Goal: Book appointment/travel/reservation

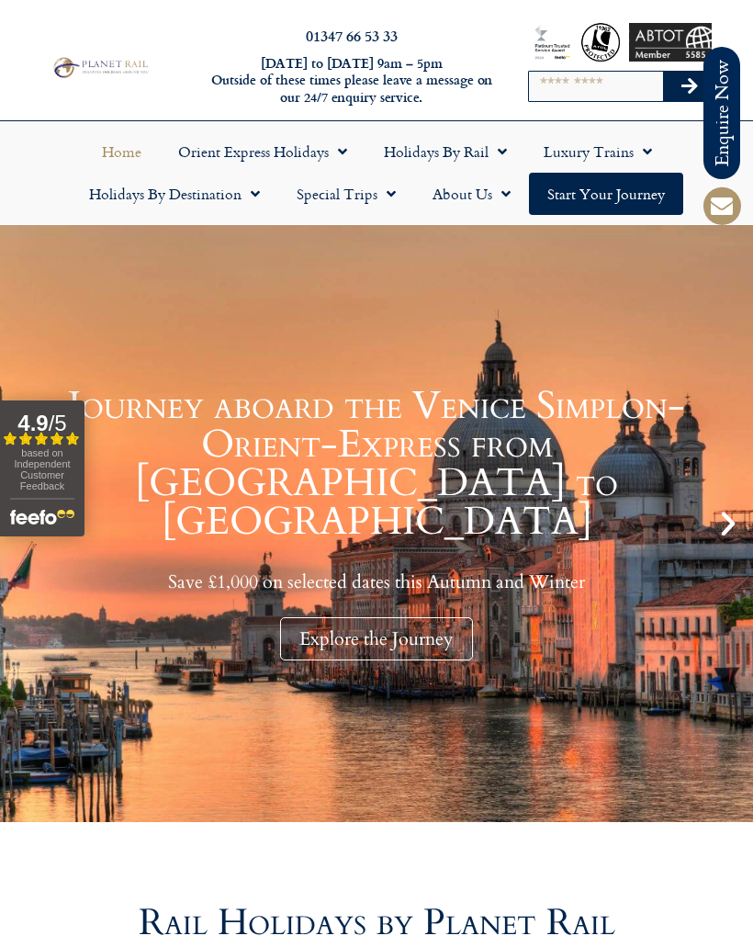
click at [499, 163] on span "Menu" at bounding box center [498, 151] width 18 height 33
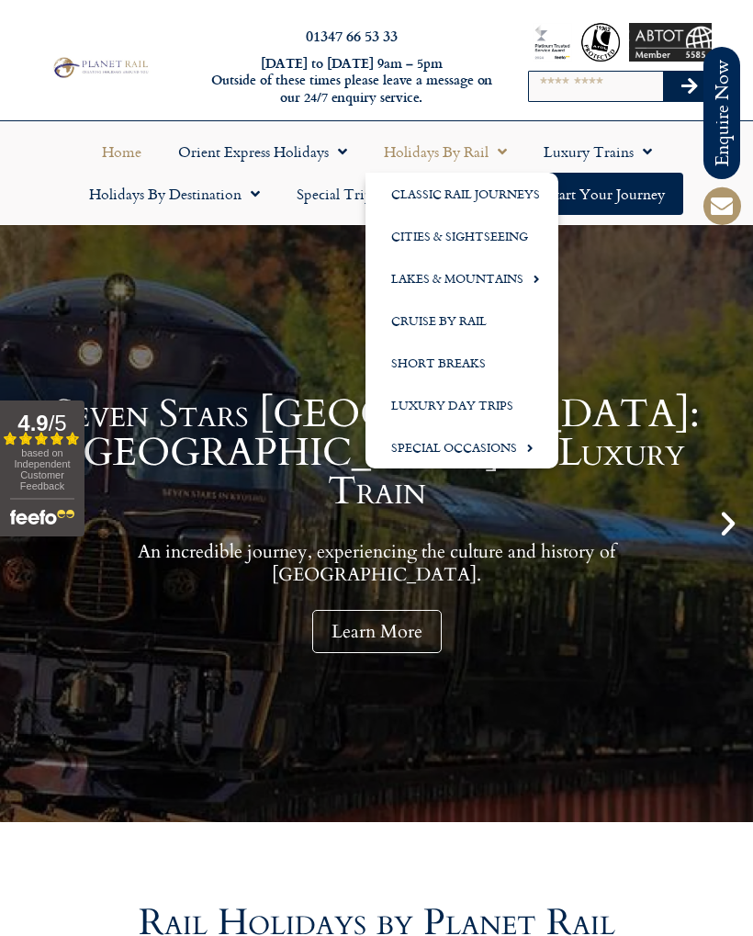
click at [499, 237] on link "Cities & Sightseeing" at bounding box center [462, 236] width 193 height 42
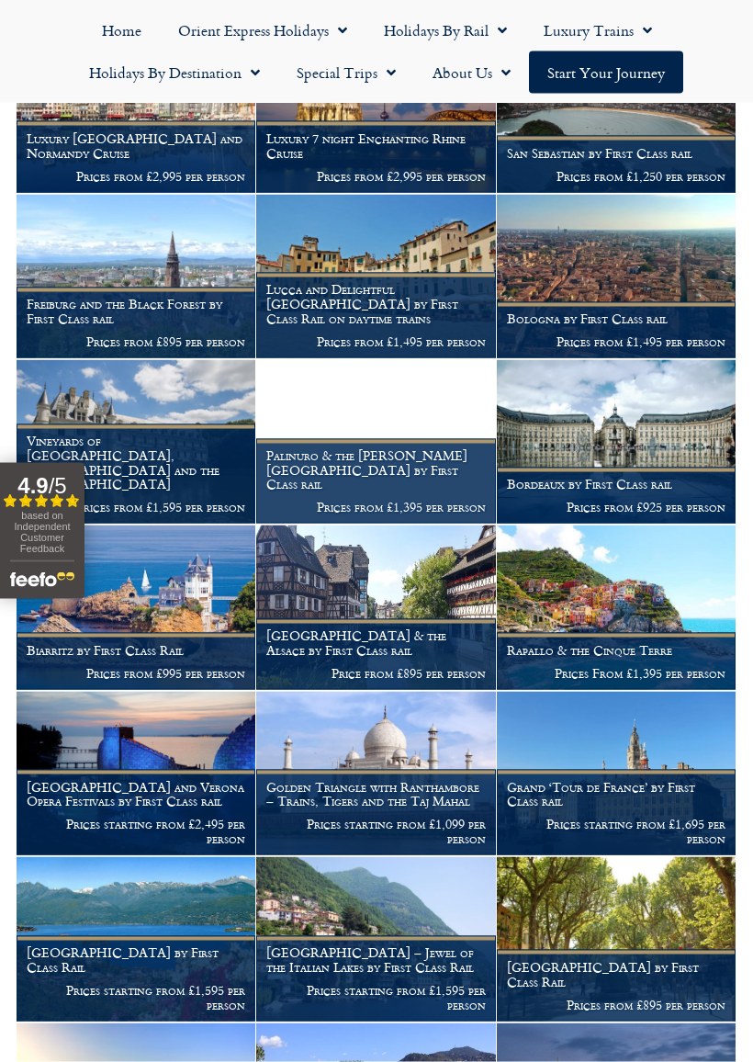
scroll to position [2866, 0]
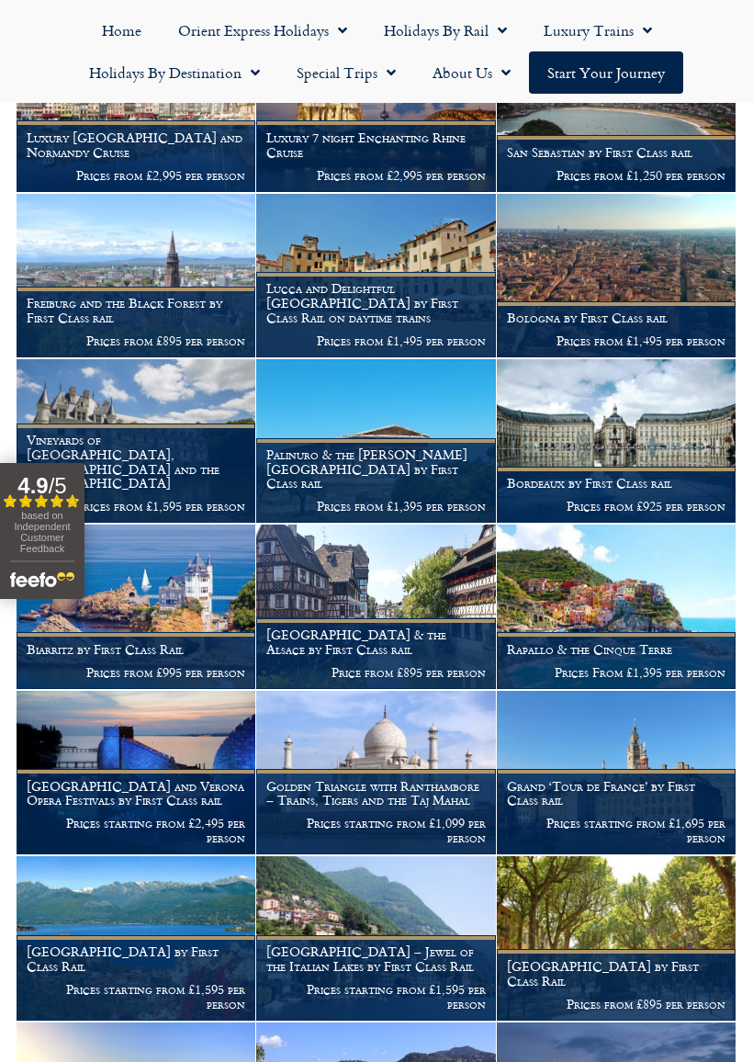
click at [425, 333] on p "Prices from £1,495 per person" at bounding box center [375, 340] width 219 height 15
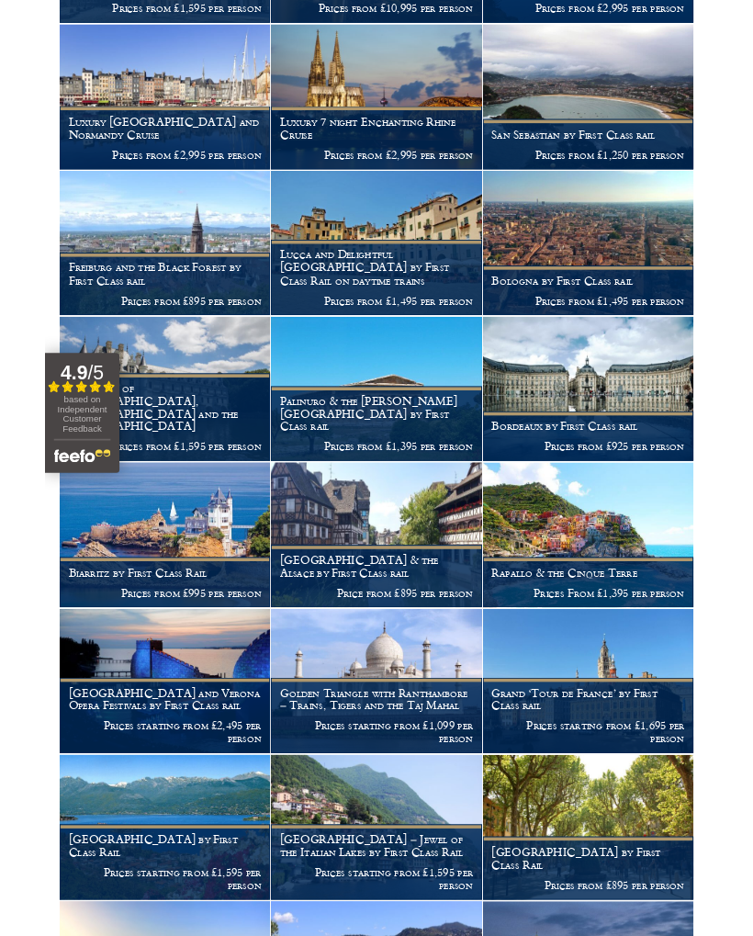
scroll to position [2918, 0]
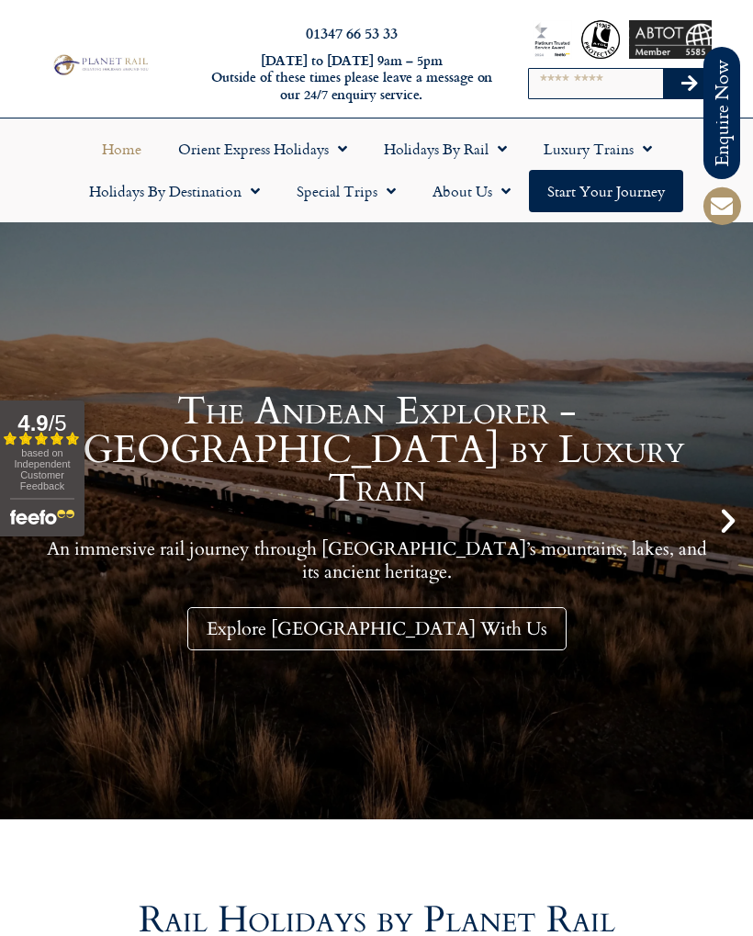
scroll to position [2, 0]
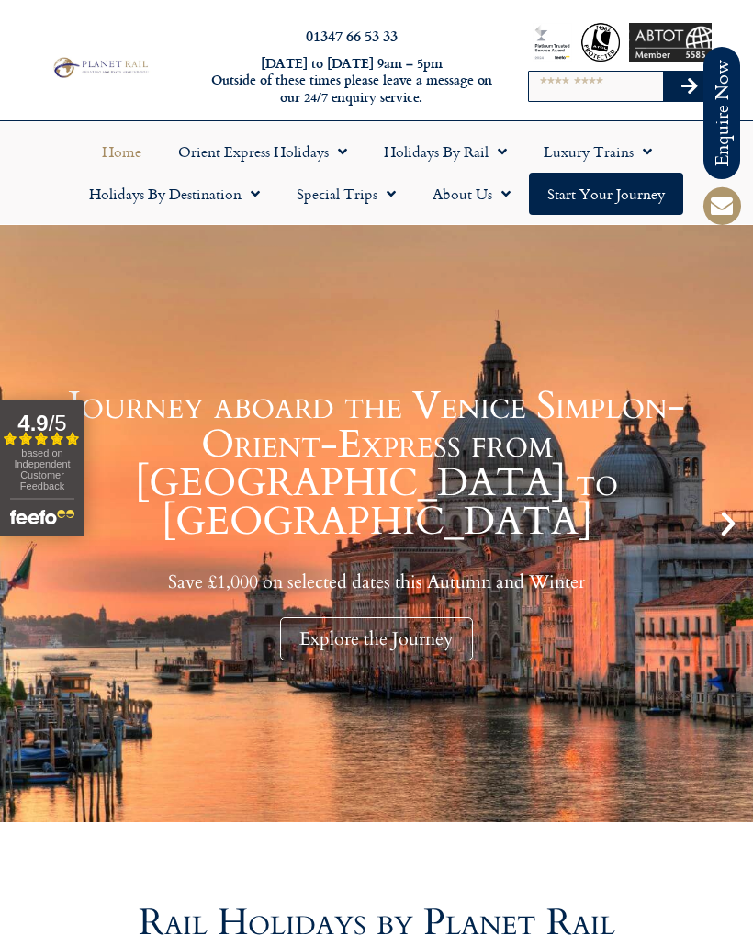
click at [507, 152] on span "Menu" at bounding box center [498, 151] width 18 height 33
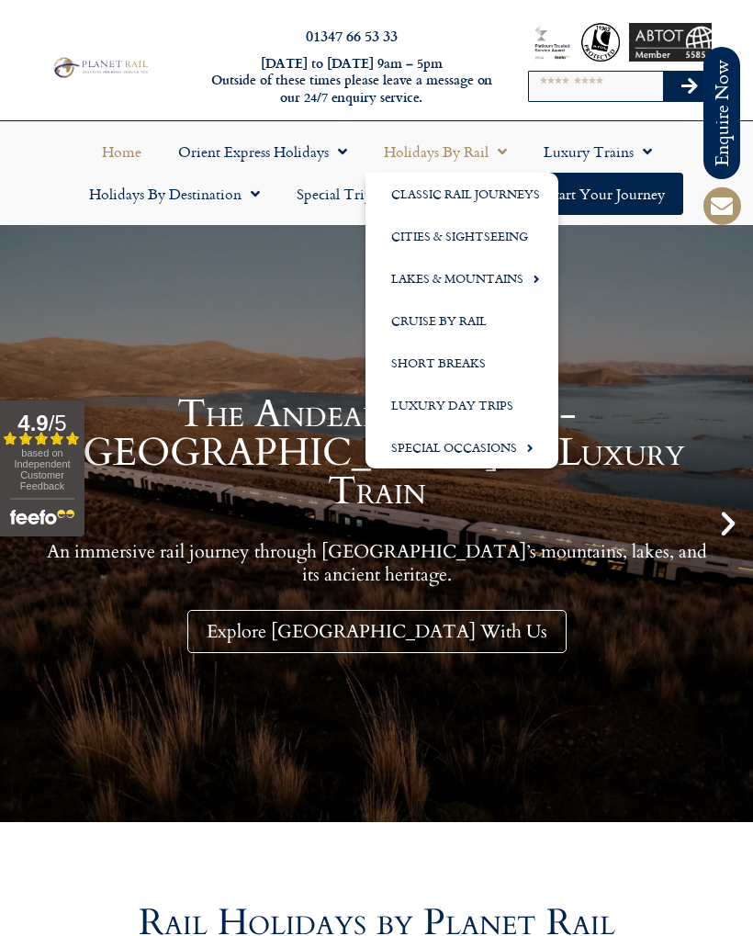
click at [503, 239] on link "Cities & Sightseeing" at bounding box center [462, 236] width 193 height 42
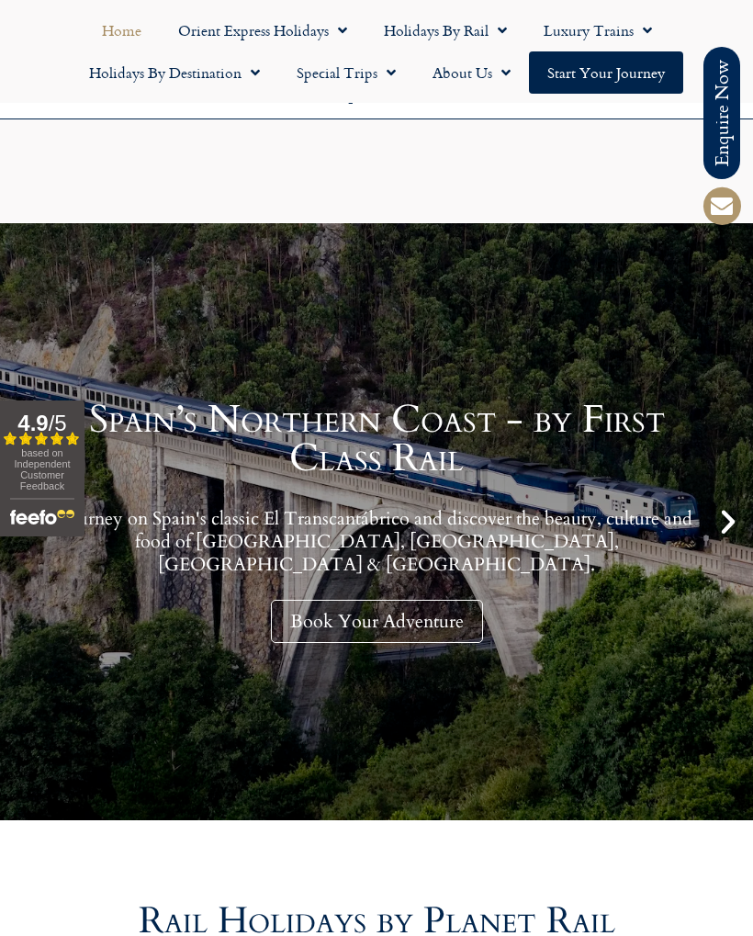
scroll to position [2761, 0]
click at [498, 18] on span "Menu" at bounding box center [498, 30] width 18 height 33
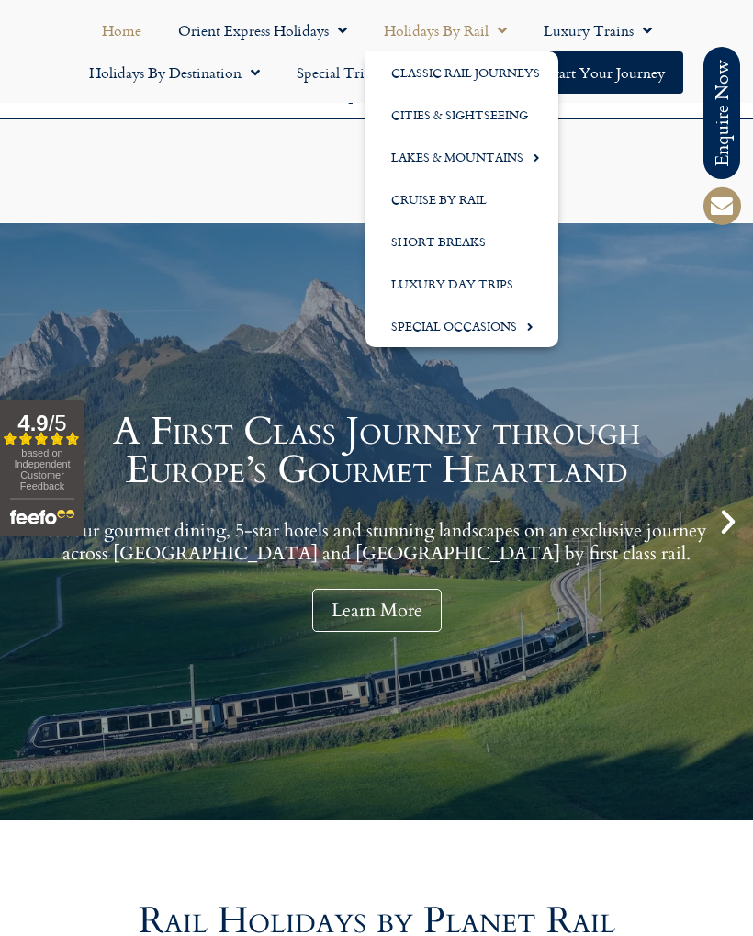
click at [496, 111] on link "Cities & Sightseeing" at bounding box center [462, 115] width 193 height 42
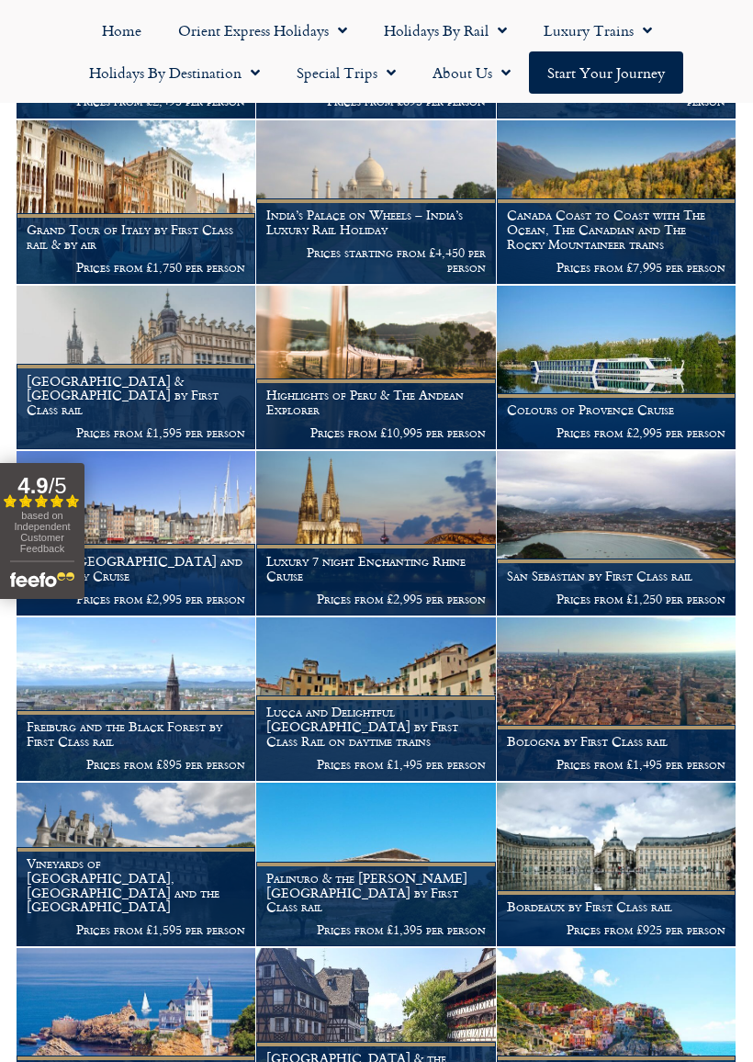
scroll to position [2439, 0]
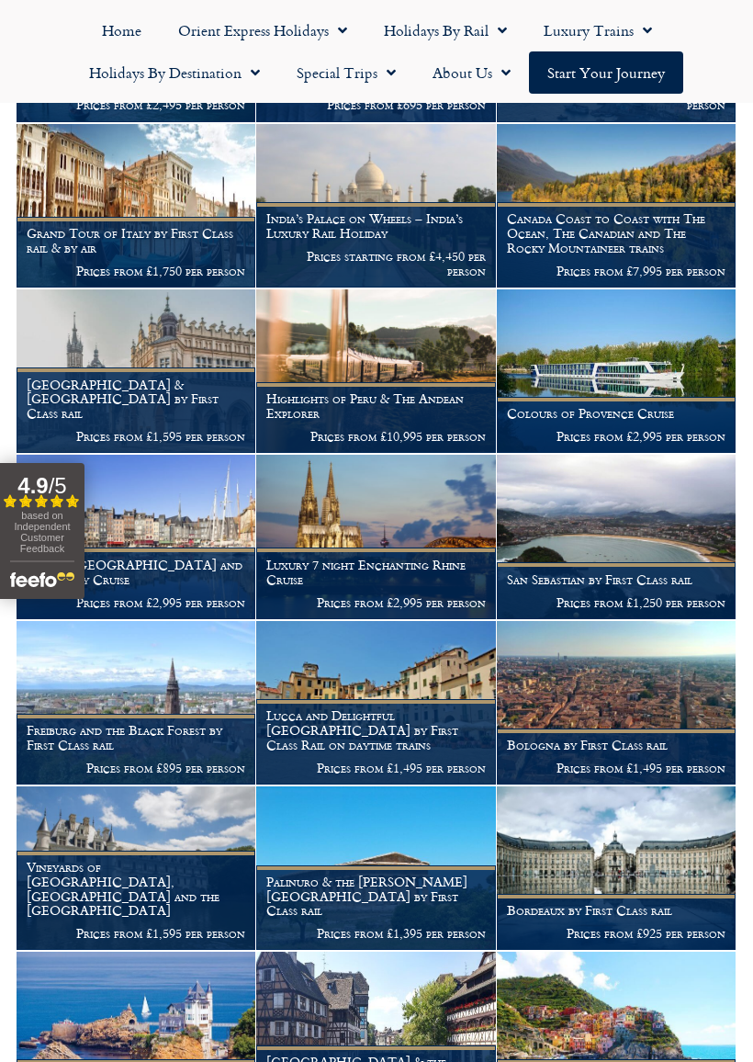
click at [90, 264] on p "Prices from £1,750 per person" at bounding box center [136, 271] width 219 height 15
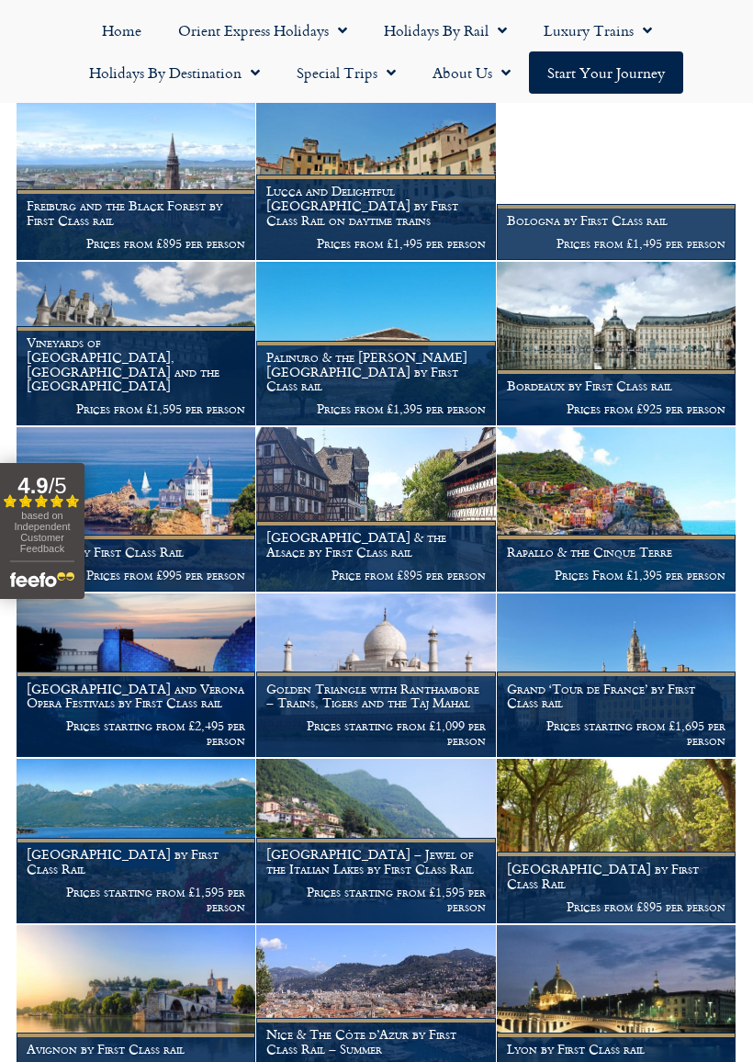
scroll to position [2965, 0]
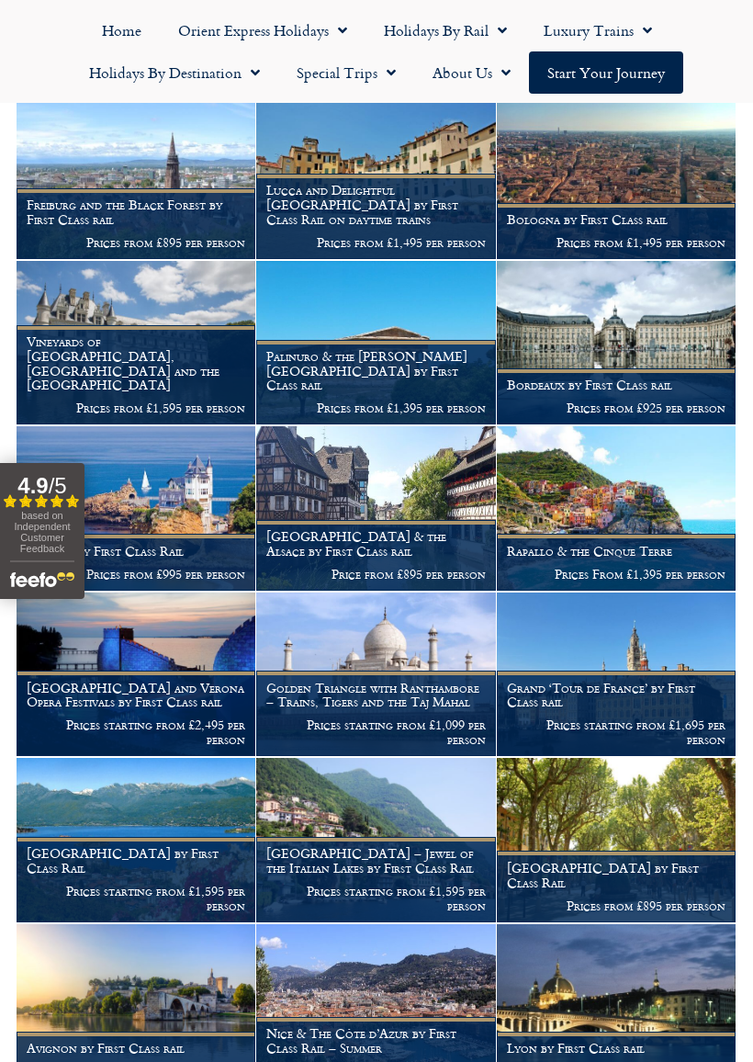
click at [297, 235] on p "Prices from £1,495 per person" at bounding box center [375, 242] width 219 height 15
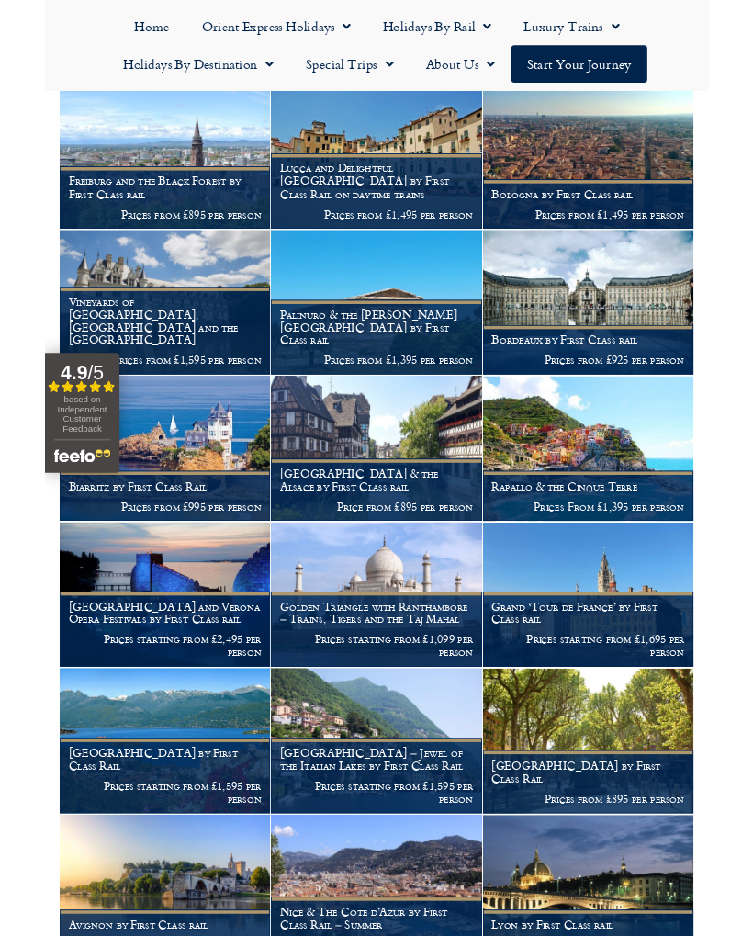
scroll to position [3016, 0]
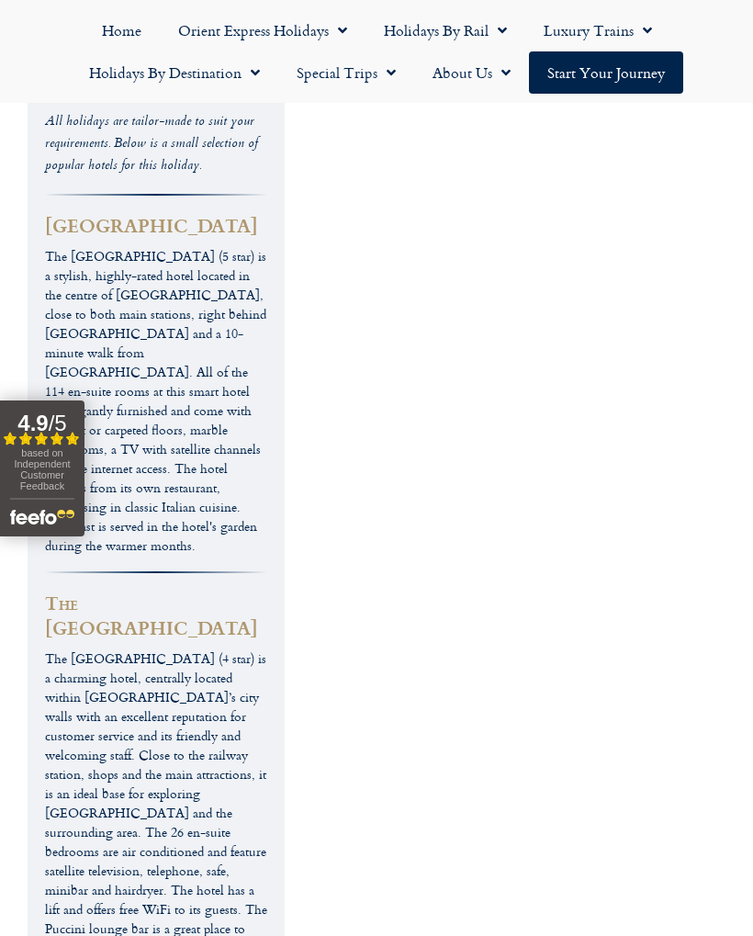
scroll to position [5245, 0]
